Goal: Information Seeking & Learning: Find specific fact

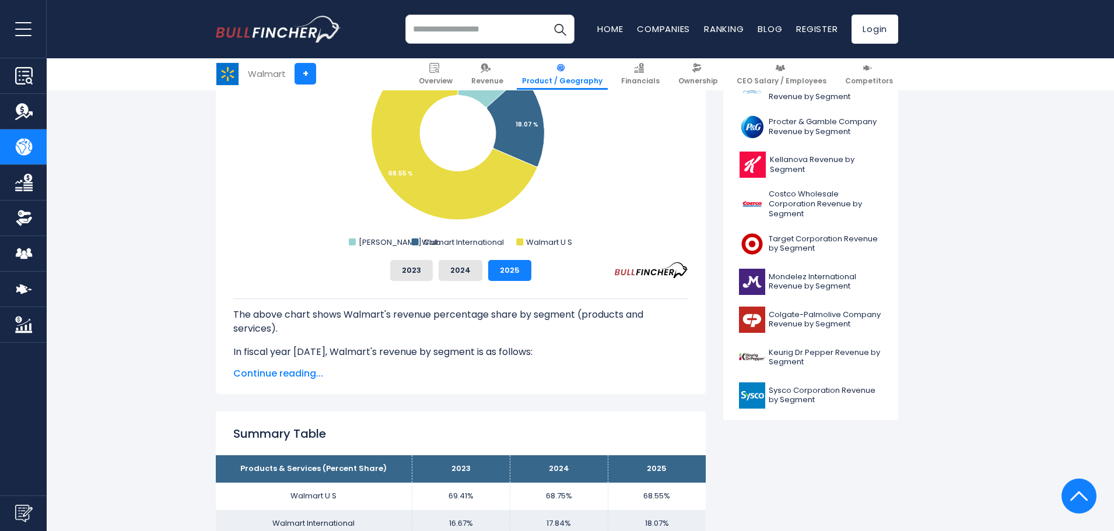
scroll to position [405, 0]
click at [463, 275] on button "2024" at bounding box center [461, 270] width 44 height 21
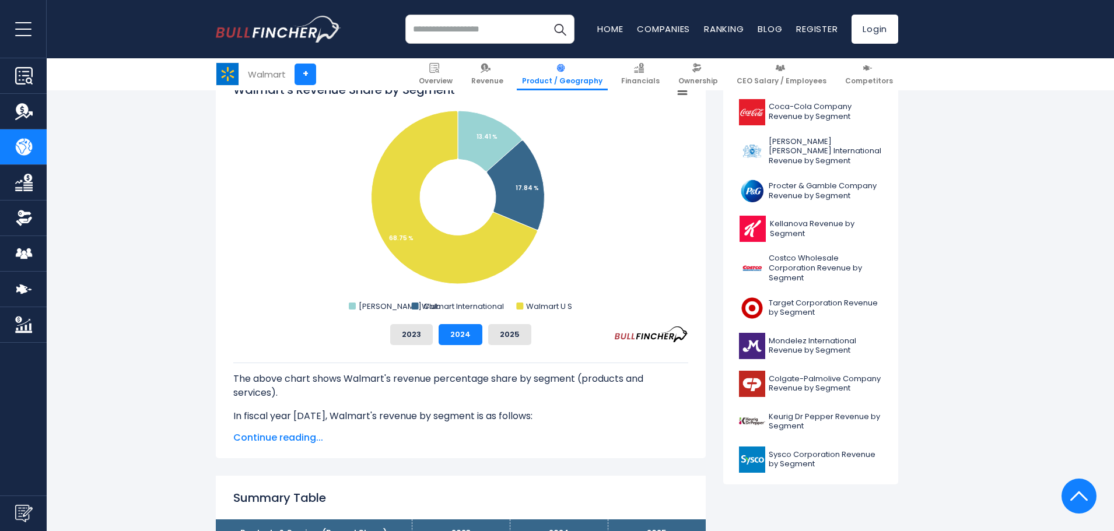
scroll to position [339, 0]
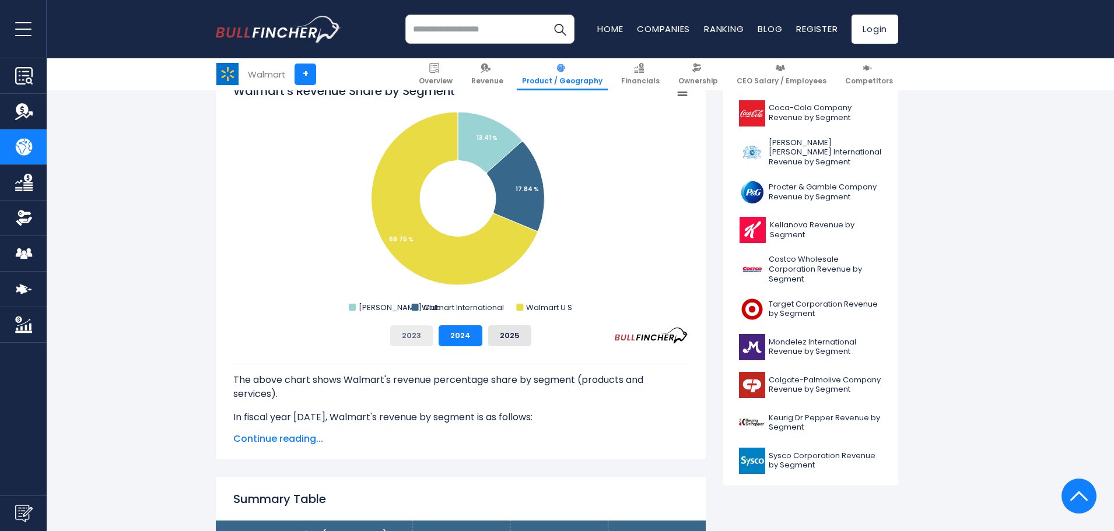
click at [412, 335] on button "2023" at bounding box center [411, 335] width 43 height 21
click at [451, 341] on button "2024" at bounding box center [461, 335] width 44 height 21
click at [505, 339] on button "2025" at bounding box center [509, 335] width 43 height 21
click at [460, 342] on button "2024" at bounding box center [461, 335] width 44 height 21
click at [408, 338] on button "2023" at bounding box center [411, 335] width 43 height 21
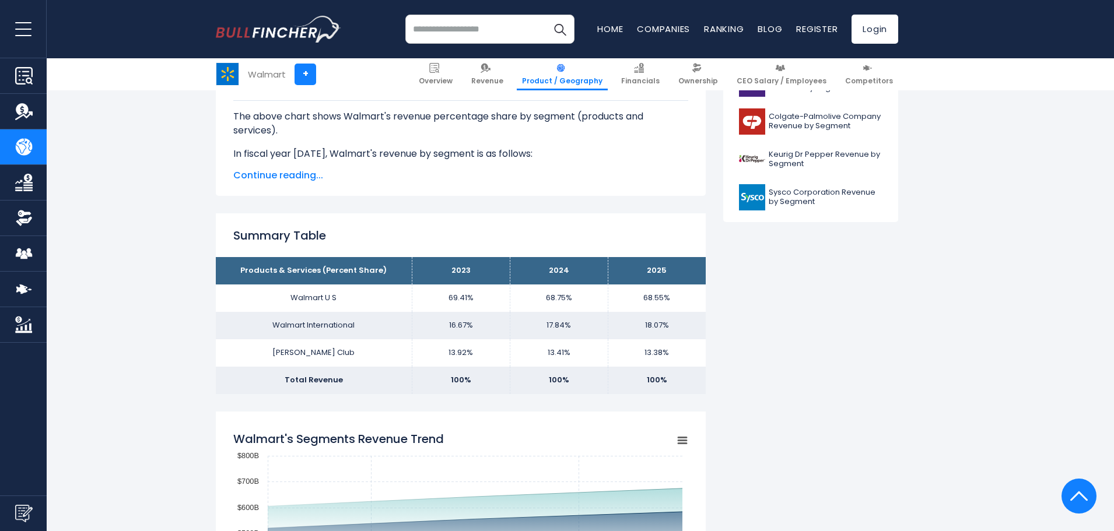
scroll to position [604, 0]
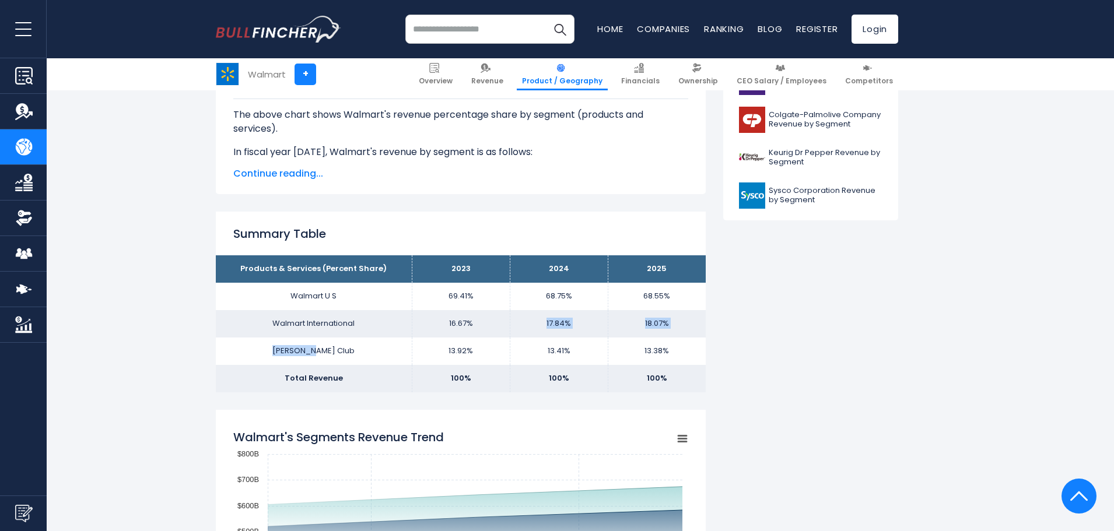
drag, startPoint x: 408, startPoint y: 338, endPoint x: 529, endPoint y: 328, distance: 121.8
click at [529, 328] on tbody "Products & Services (Percent Share) 2023 2024 2025 Walmart U S 69.41% 68.75% Wa…" at bounding box center [461, 323] width 490 height 136
click at [529, 328] on td "17.84%" at bounding box center [559, 323] width 98 height 27
drag, startPoint x: 529, startPoint y: 328, endPoint x: 684, endPoint y: 310, distance: 155.6
click at [684, 310] on tr "Walmart International 16.67% 17.84% 18.07%" at bounding box center [461, 323] width 490 height 27
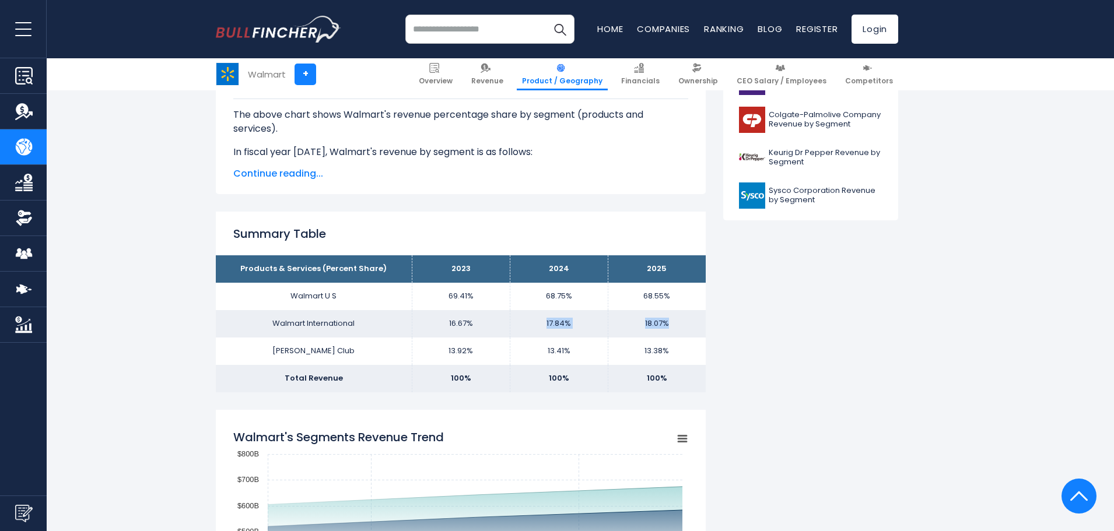
click at [675, 330] on td "18.07%" at bounding box center [657, 323] width 98 height 27
click at [661, 310] on td "18.07%" at bounding box center [657, 323] width 98 height 27
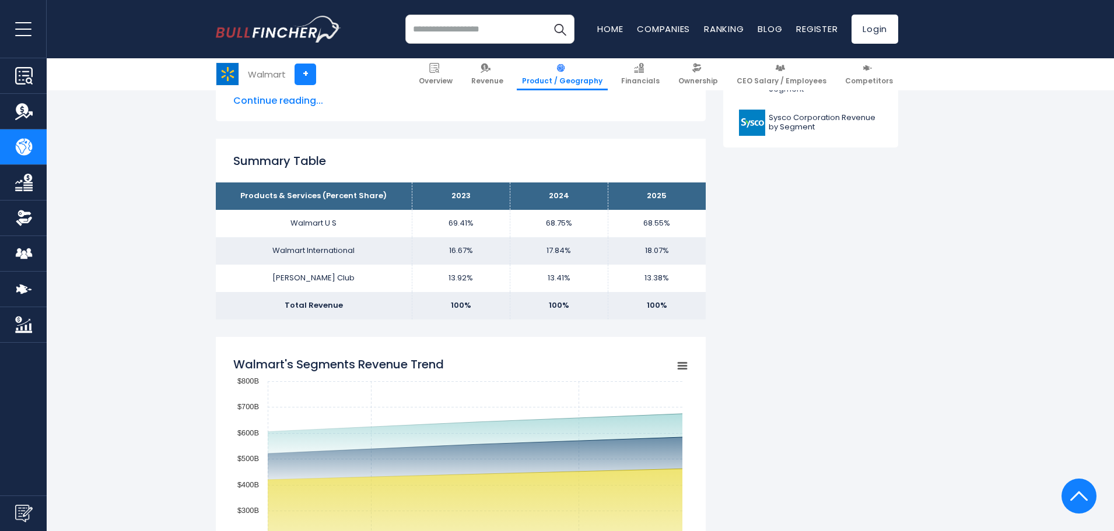
scroll to position [678, 0]
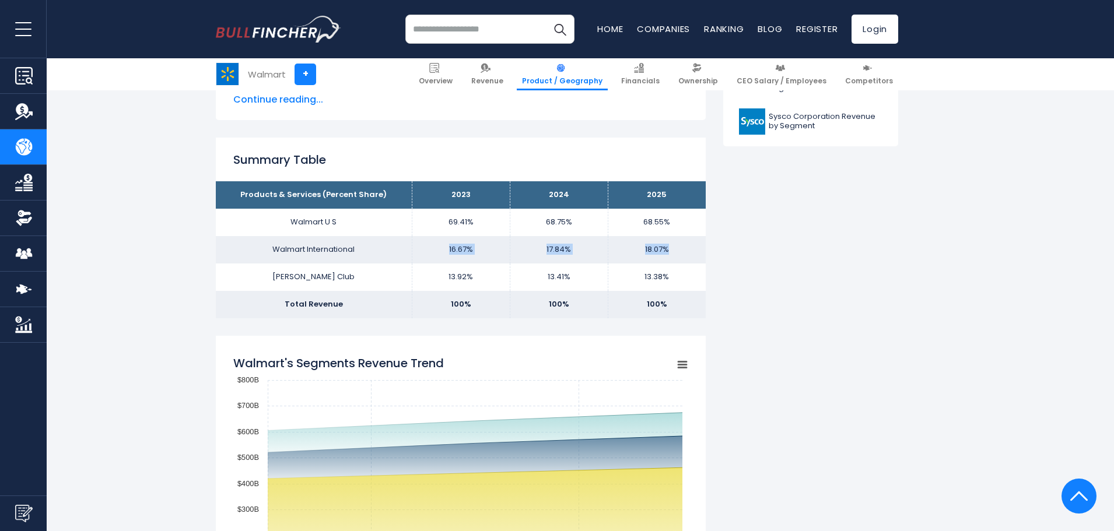
drag, startPoint x: 432, startPoint y: 240, endPoint x: 684, endPoint y: 250, distance: 252.2
click at [684, 250] on tr "Walmart International 16.67% 17.84% 18.07%" at bounding box center [461, 249] width 490 height 27
copy tr "16.67% 17.84% 18.07%"
